Goal: Task Accomplishment & Management: Use online tool/utility

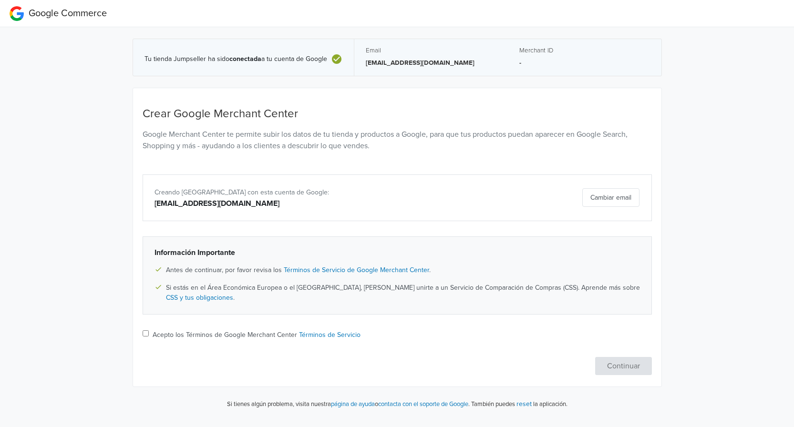
click at [143, 332] on input "Acepto los Términos de Google Merchant Center Términos de Servicio" at bounding box center [146, 333] width 6 height 6
checkbox input "true"
click at [625, 369] on button "Continuar" at bounding box center [623, 366] width 57 height 18
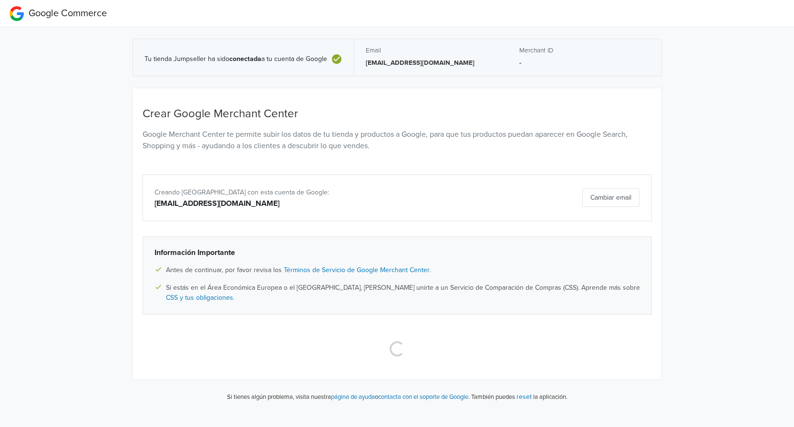
select select "cl"
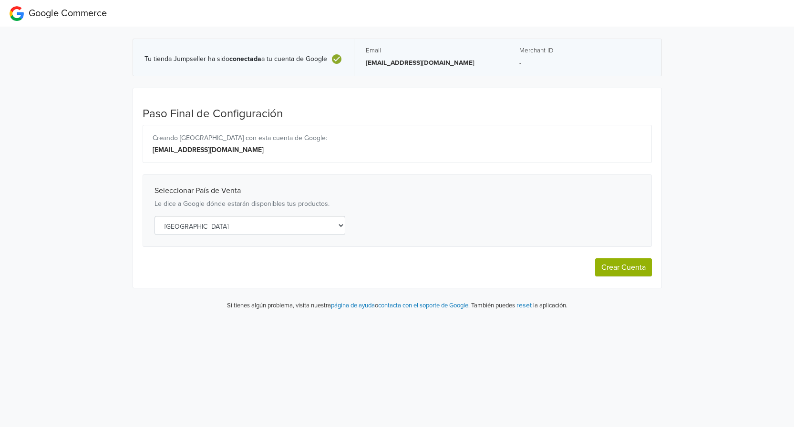
click at [633, 267] on button "Crear Cuenta" at bounding box center [623, 267] width 57 height 18
select select "cl"
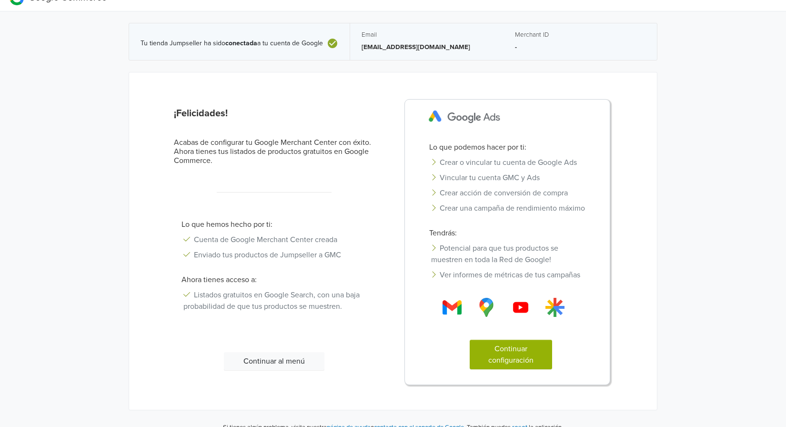
scroll to position [29, 0]
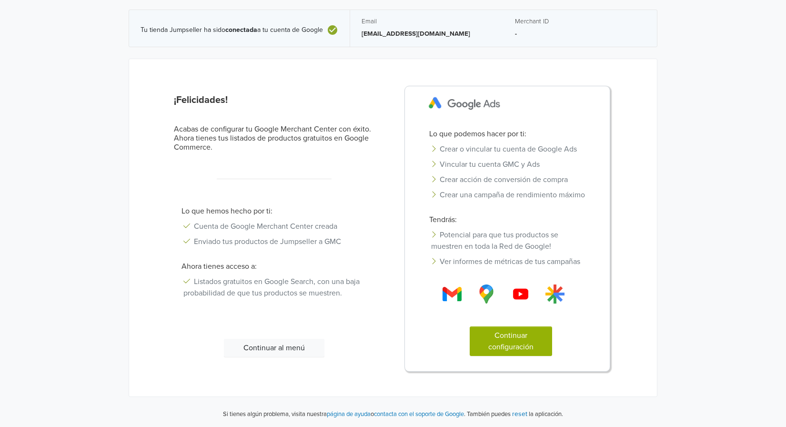
click at [526, 342] on button "Continuar configuración" at bounding box center [511, 341] width 82 height 30
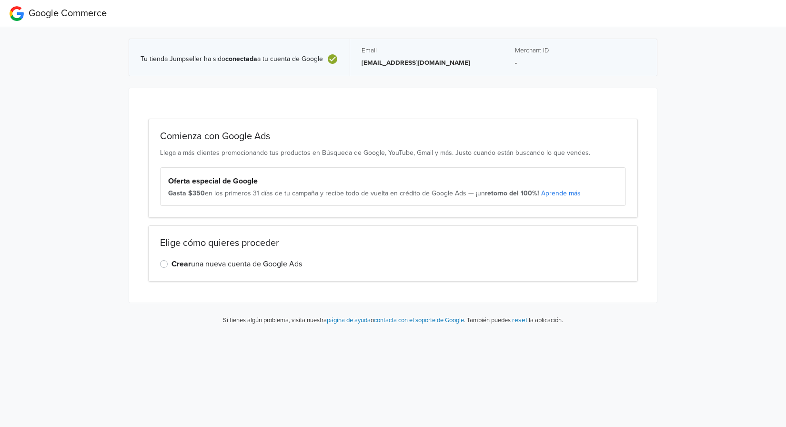
scroll to position [0, 0]
click at [175, 264] on label "Crear una nueva cuenta de Google Ads" at bounding box center [240, 263] width 131 height 11
click at [0, 0] on input "Crear una nueva cuenta de Google Ads" at bounding box center [0, 0] width 0 height 0
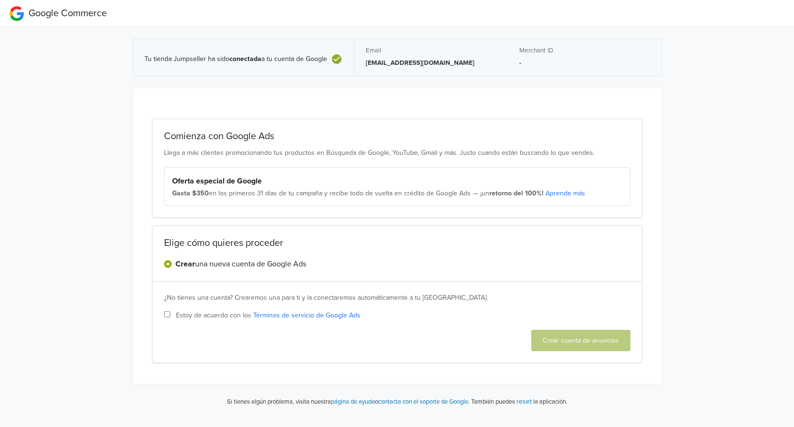
click at [169, 314] on input "Estoy de acuerdo con los Términos de servicio de Google Ads" at bounding box center [167, 314] width 6 height 6
checkbox input "true"
click at [582, 345] on button "Crear cuenta de anuncios" at bounding box center [580, 340] width 99 height 21
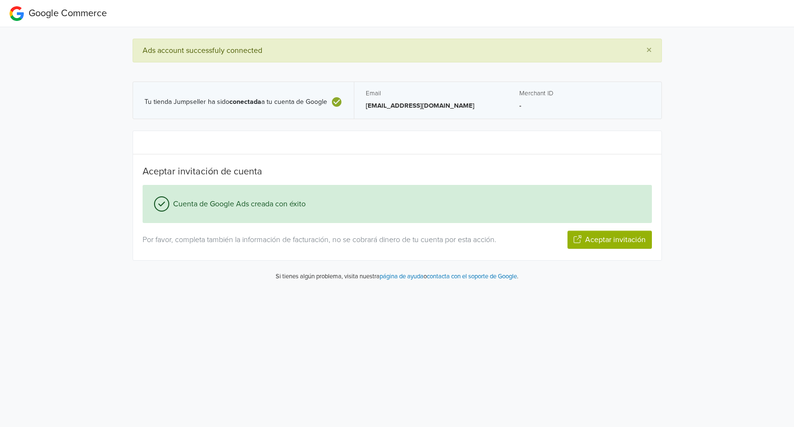
click at [614, 237] on button "Aceptar invitación" at bounding box center [609, 240] width 84 height 18
click at [621, 242] on button "Siguiente paso" at bounding box center [621, 240] width 62 height 18
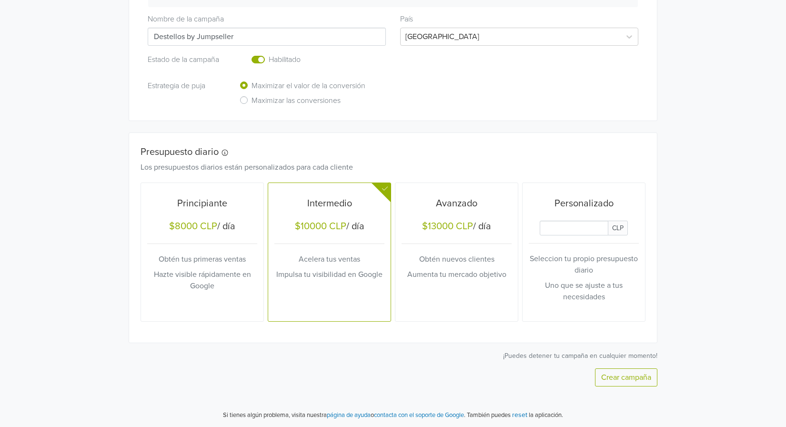
scroll to position [256, 0]
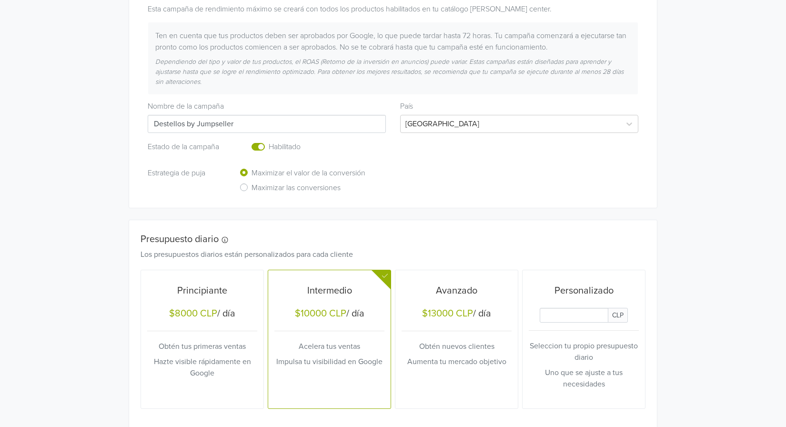
scroll to position [238, 0]
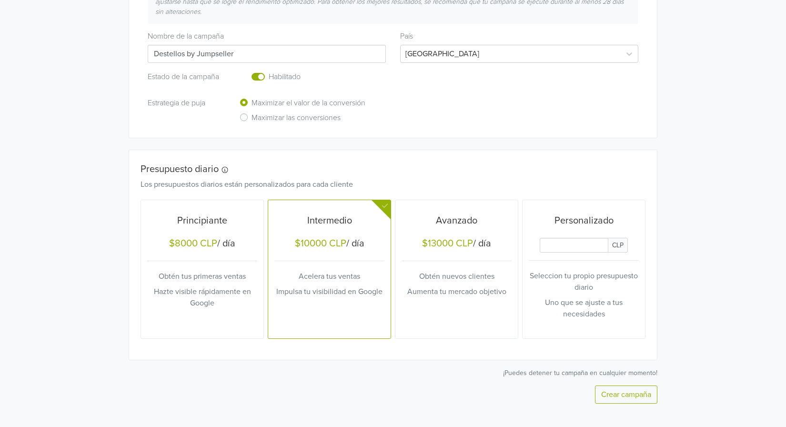
click at [577, 244] on input "Daily Custom Budget" at bounding box center [574, 245] width 69 height 15
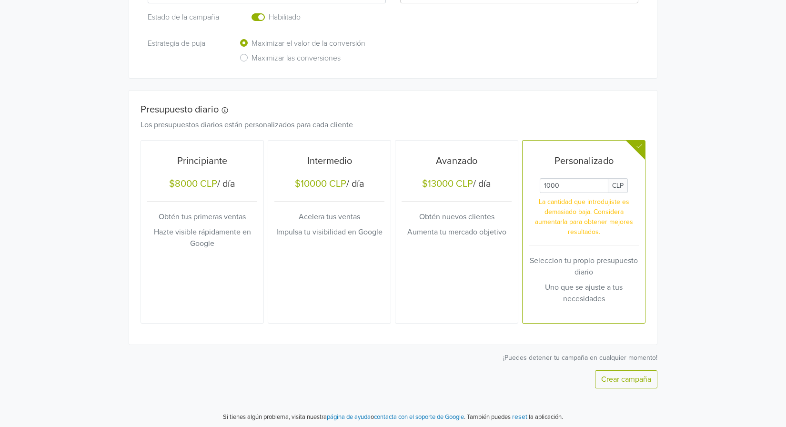
scroll to position [301, 0]
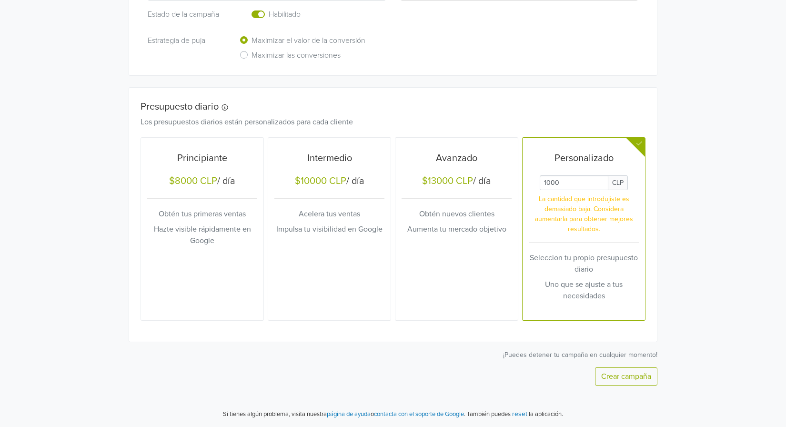
type input "1000"
click at [637, 374] on button "Crear campaña" at bounding box center [626, 376] width 62 height 18
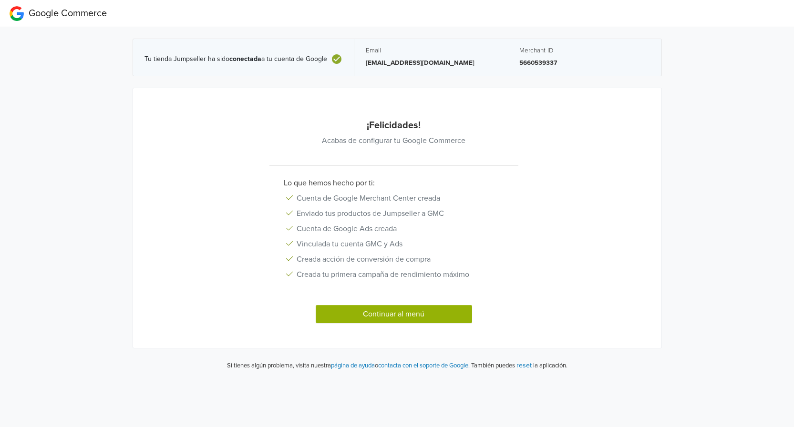
click at [415, 316] on button "Continuar al menú" at bounding box center [394, 314] width 156 height 18
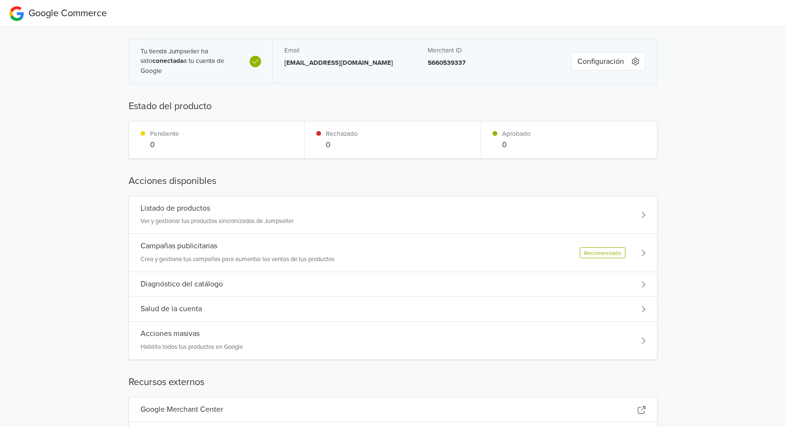
click at [280, 217] on p "Ver y gestionar tus productos sincronizados de Jumpseller" at bounding box center [217, 222] width 153 height 10
